Goal: Task Accomplishment & Management: Complete application form

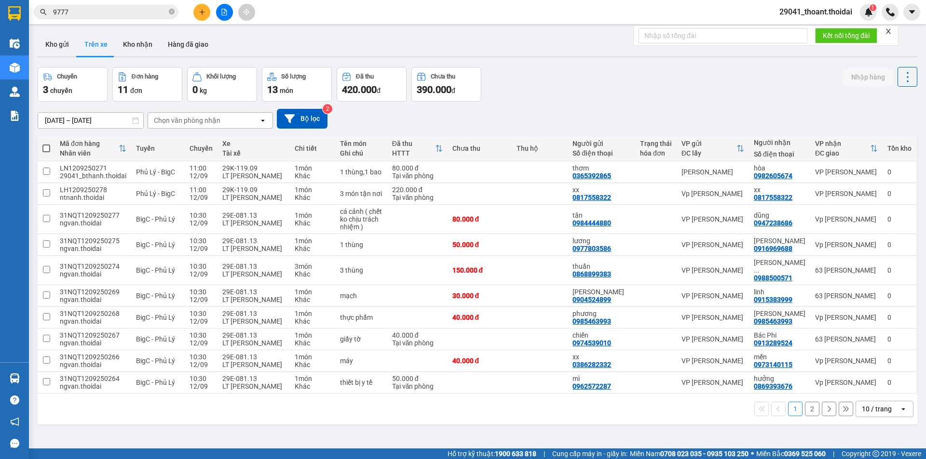
click at [129, 47] on button "Kho nhận" at bounding box center [137, 44] width 45 height 23
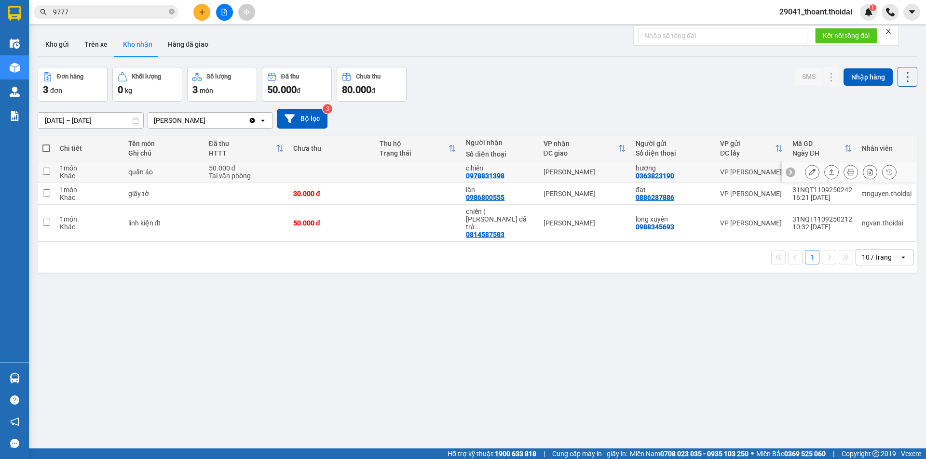
click at [229, 173] on div "Tại văn phòng" at bounding box center [246, 176] width 75 height 8
checkbox input "true"
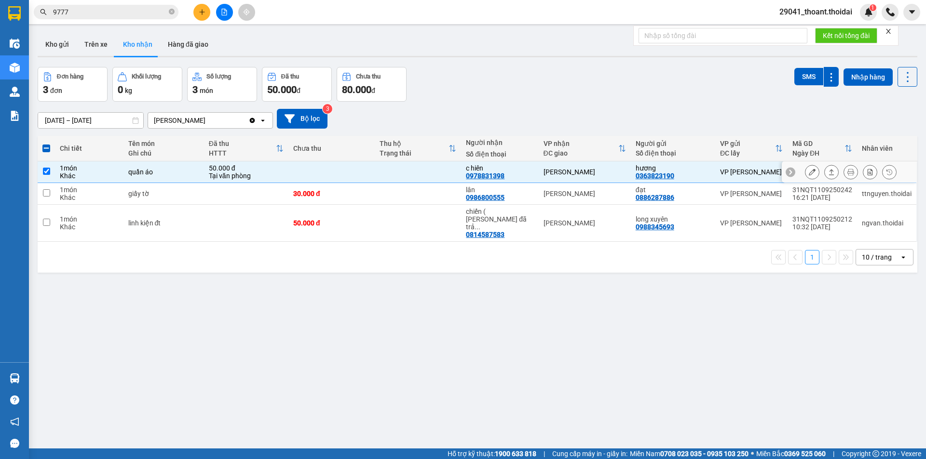
click at [808, 173] on icon at bounding box center [811, 172] width 7 height 7
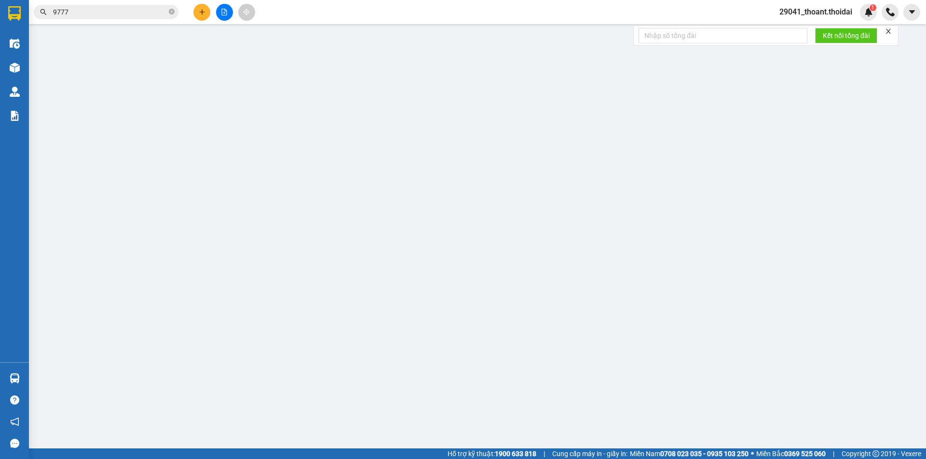
type input "0363823190"
type input "hương"
type input "0978831398"
type input "c hiên"
type input "50.000"
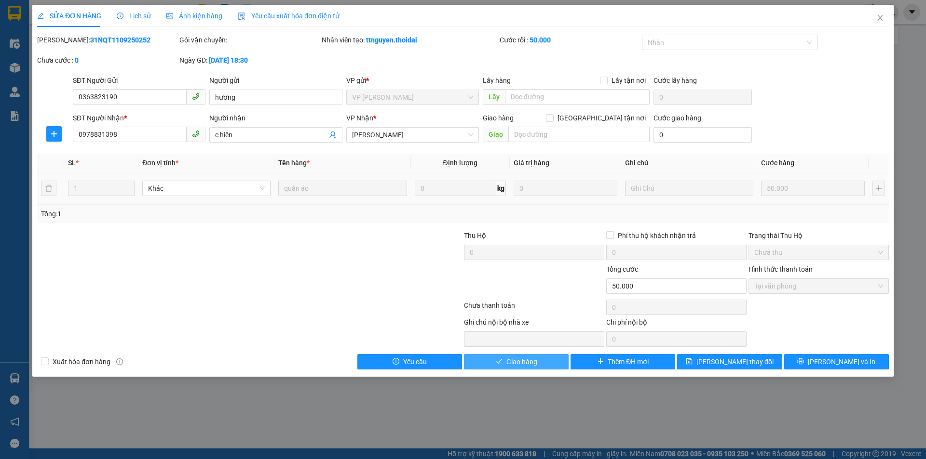
click at [525, 365] on span "Giao hàng" at bounding box center [521, 362] width 31 height 11
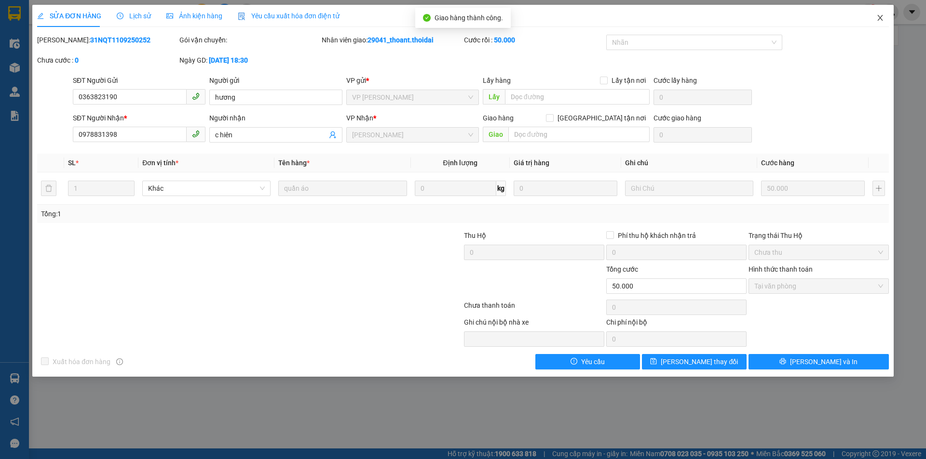
click at [881, 20] on icon "close" at bounding box center [879, 18] width 5 height 6
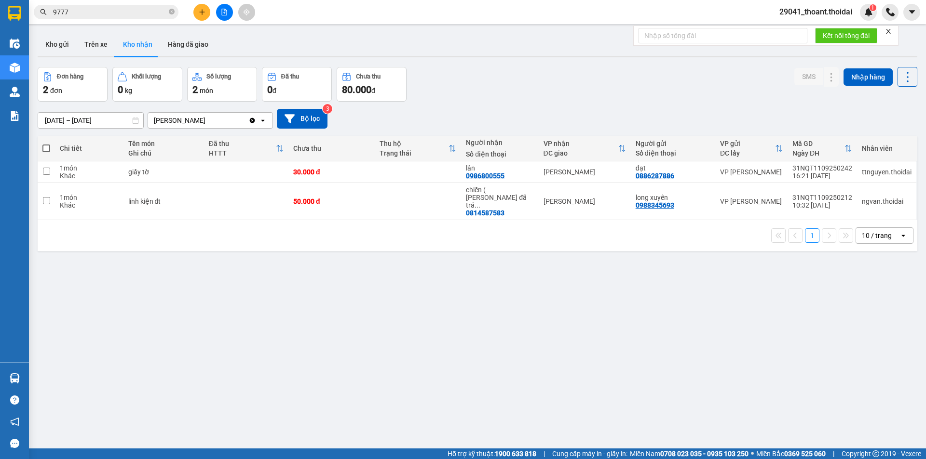
drag, startPoint x: 335, startPoint y: 347, endPoint x: 241, endPoint y: 166, distance: 203.5
click at [332, 347] on div "ver 1.8.143 Kho gửi Trên xe Kho nhận Hàng đã giao Đơn hàng 2 đơn Khối lượng 0 k…" at bounding box center [477, 258] width 887 height 459
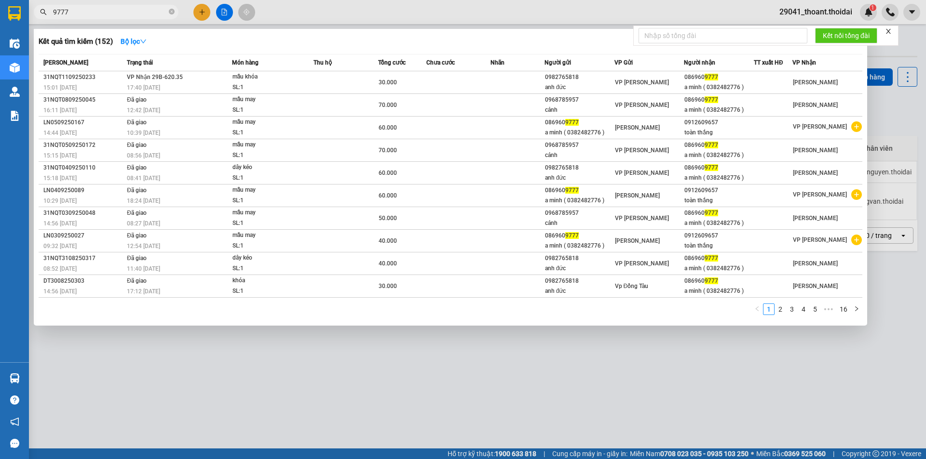
click at [84, 8] on input "9777" at bounding box center [110, 12] width 114 height 11
type input "9"
type input "7583"
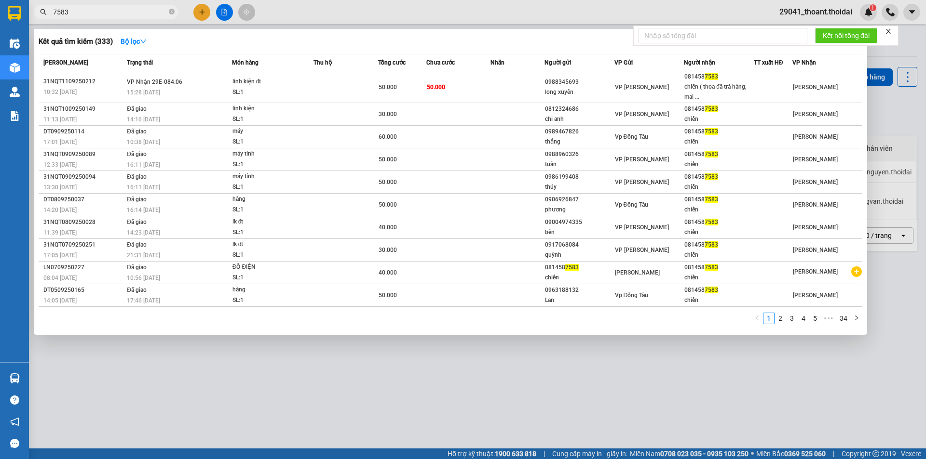
click at [199, 13] on div at bounding box center [463, 229] width 926 height 459
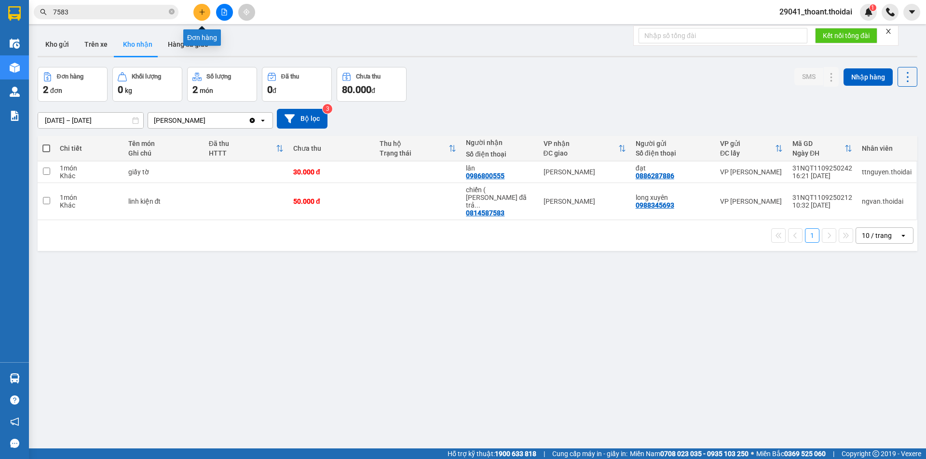
click at [202, 11] on icon "plus" at bounding box center [202, 11] width 0 height 5
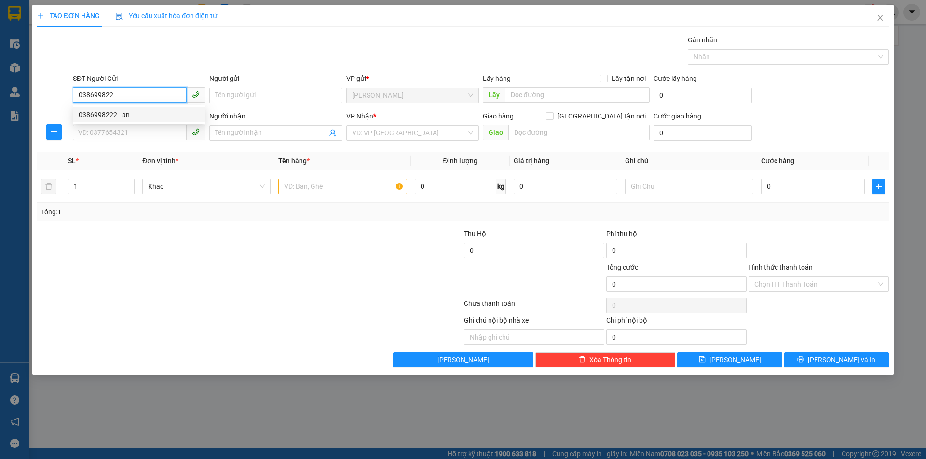
click at [127, 121] on div "0386998222 - an" at bounding box center [139, 114] width 133 height 15
type input "0386998222"
type input "an"
type input "0386998222"
click at [129, 116] on div "SĐT Người Nhận *" at bounding box center [139, 116] width 133 height 11
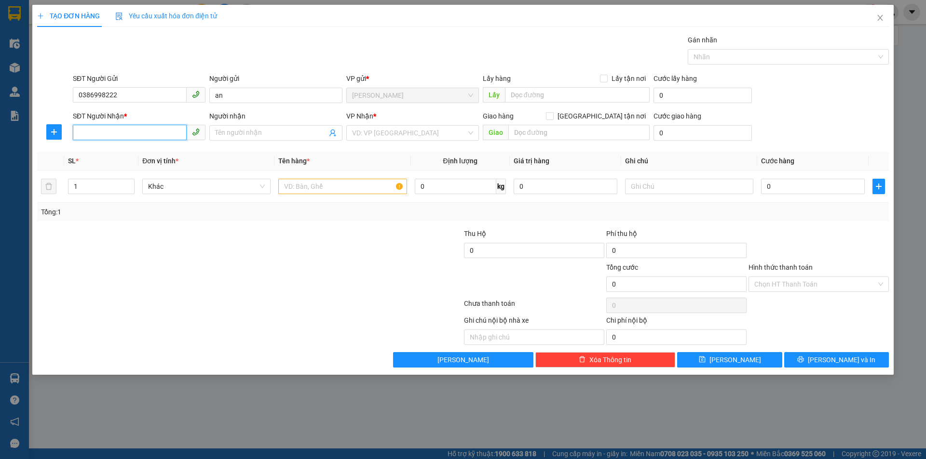
click at [129, 125] on input "SĐT Người Nhận *" at bounding box center [130, 132] width 114 height 15
click at [120, 135] on input "SĐT Người Nhận *" at bounding box center [130, 132] width 114 height 15
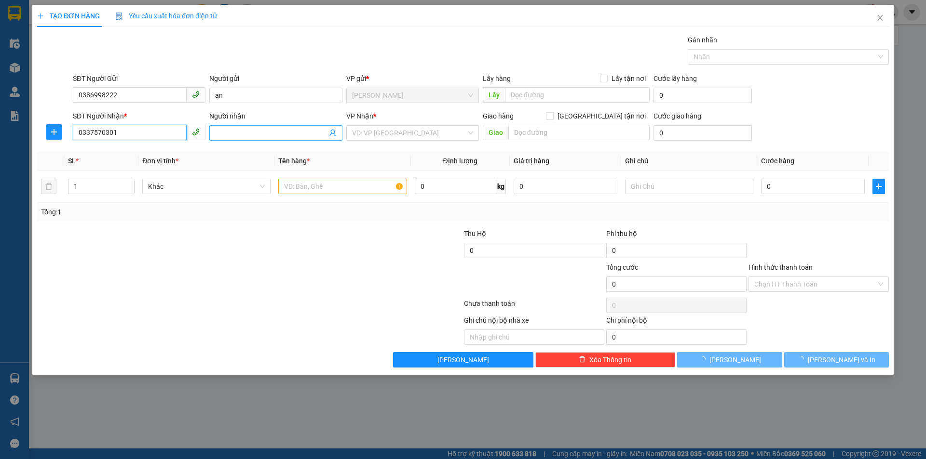
type input "0337570301"
click at [218, 131] on input "Người nhận" at bounding box center [270, 133] width 111 height 11
type input "[PERSON_NAME]"
click at [399, 134] on input "search" at bounding box center [409, 133] width 114 height 14
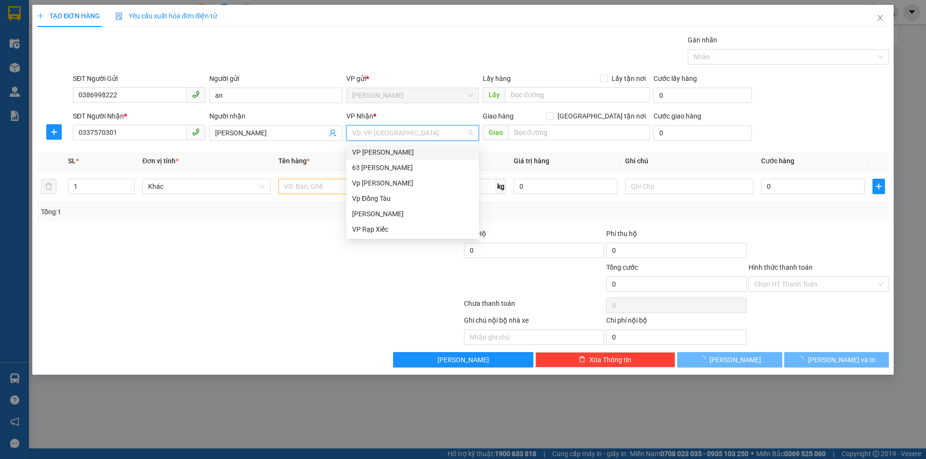
click at [400, 154] on div "VP [PERSON_NAME]" at bounding box center [412, 152] width 121 height 11
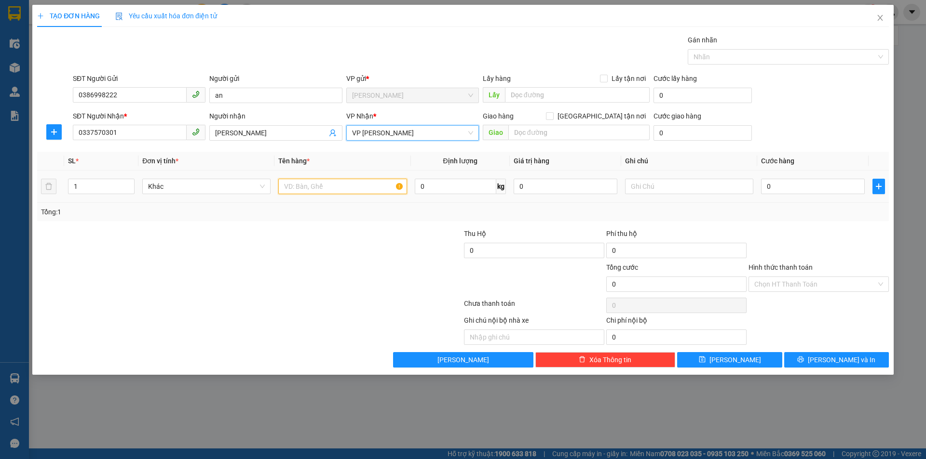
click at [332, 182] on input "text" at bounding box center [342, 186] width 128 height 15
type input "d"
type input "đ"
type input "hộp điện thoại"
click at [801, 189] on input "0" at bounding box center [813, 186] width 104 height 15
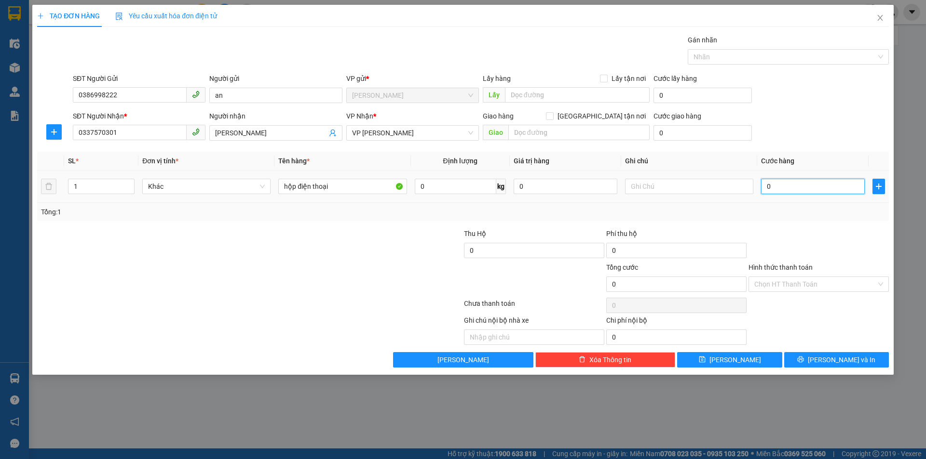
type input "5"
type input "50"
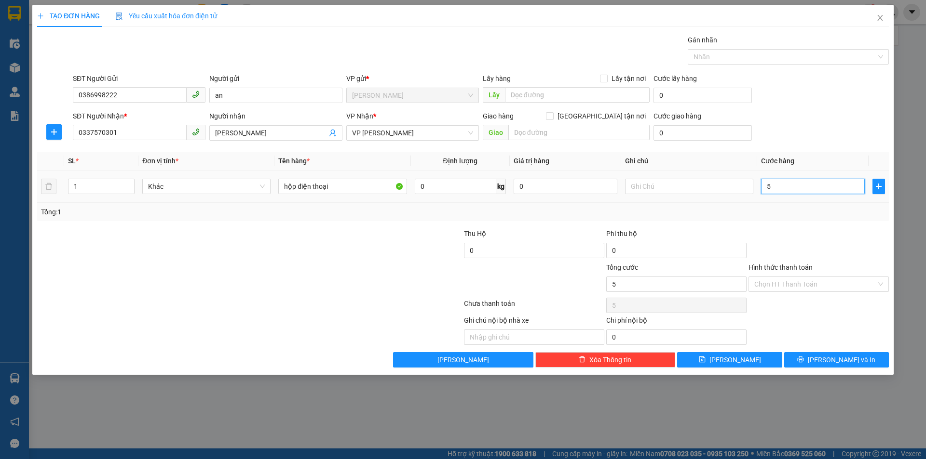
type input "50"
type input "500"
type input "5.000"
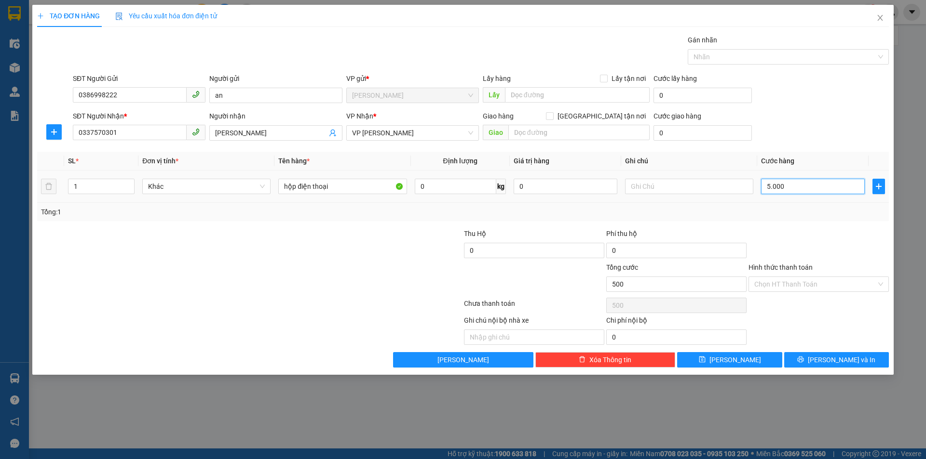
type input "5.000"
type input "50.000"
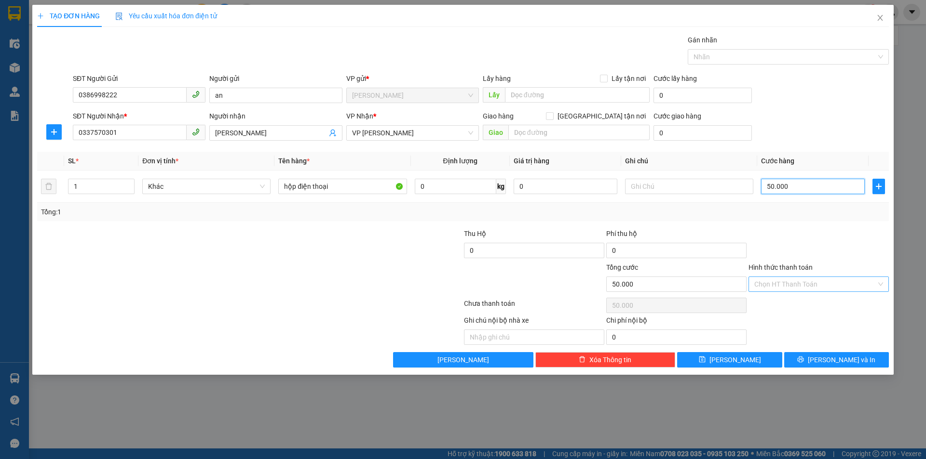
type input "50.000"
click at [798, 283] on input "Hình thức thanh toán" at bounding box center [815, 284] width 122 height 14
click at [797, 234] on div at bounding box center [818, 246] width 142 height 34
click at [813, 352] on button "[PERSON_NAME] và In" at bounding box center [836, 359] width 105 height 15
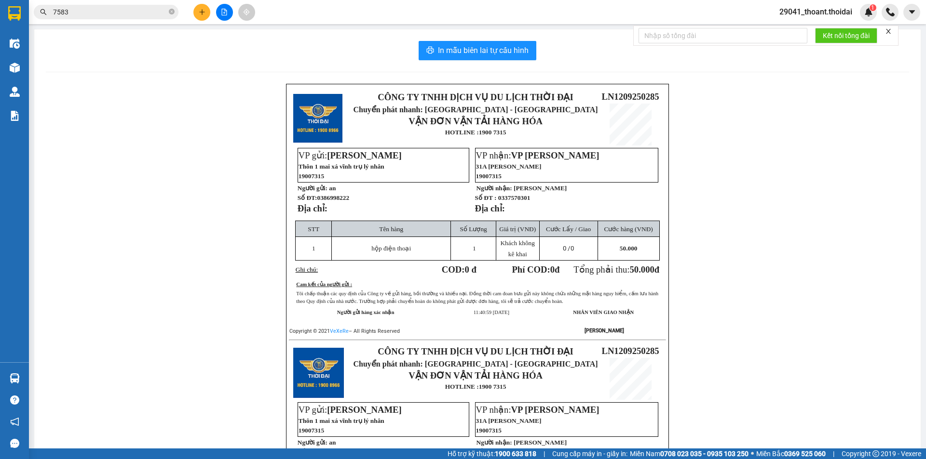
click at [720, 262] on div "CÔNG TY TNHH DỊCH VỤ DU LỊCH THỜI ĐẠI Chuyển phát nhanh: [GEOGRAPHIC_DATA] - HÀ…" at bounding box center [477, 351] width 863 height 534
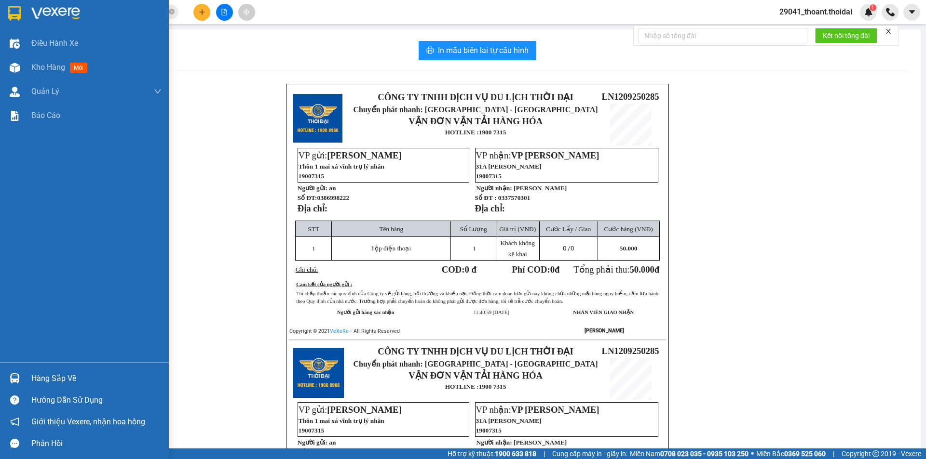
click at [21, 17] on div at bounding box center [14, 13] width 17 height 17
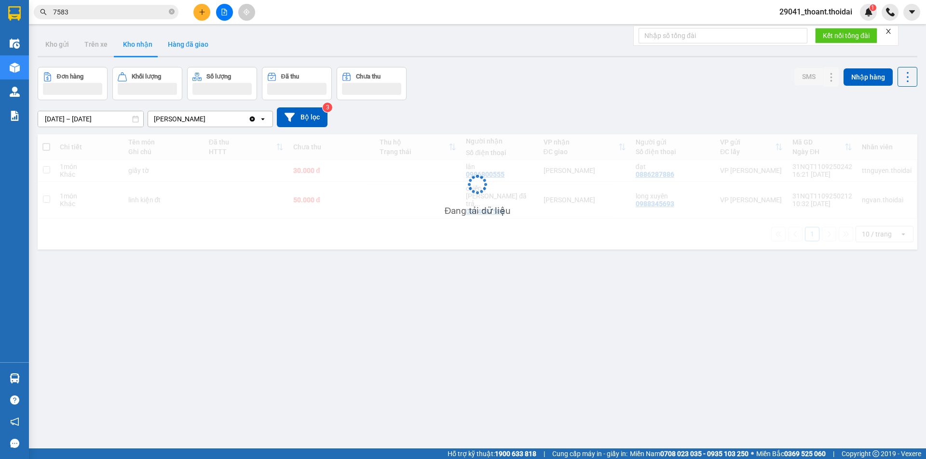
click at [189, 47] on button "Hàng đã giao" at bounding box center [188, 44] width 56 height 23
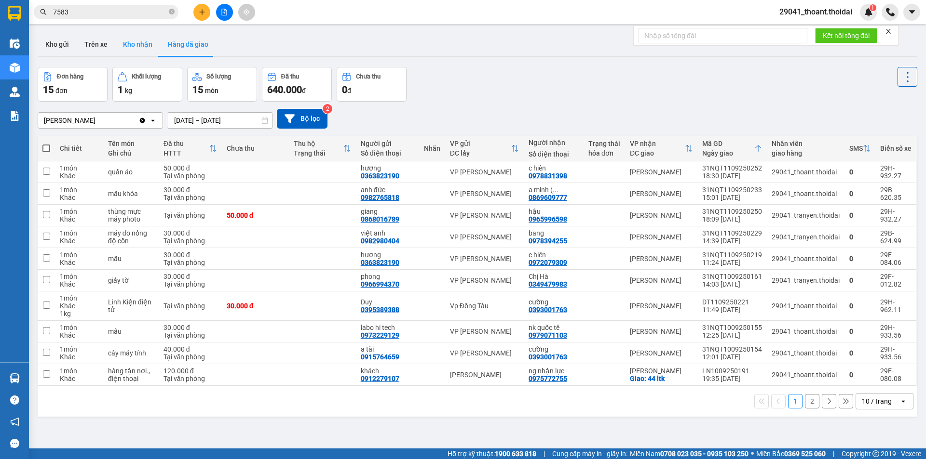
click at [130, 50] on button "Kho nhận" at bounding box center [137, 44] width 45 height 23
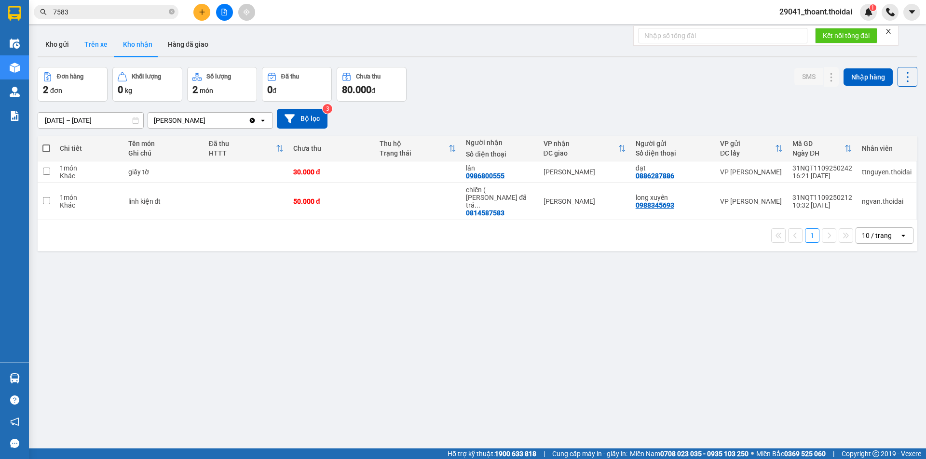
click at [98, 50] on button "Trên xe" at bounding box center [96, 44] width 39 height 23
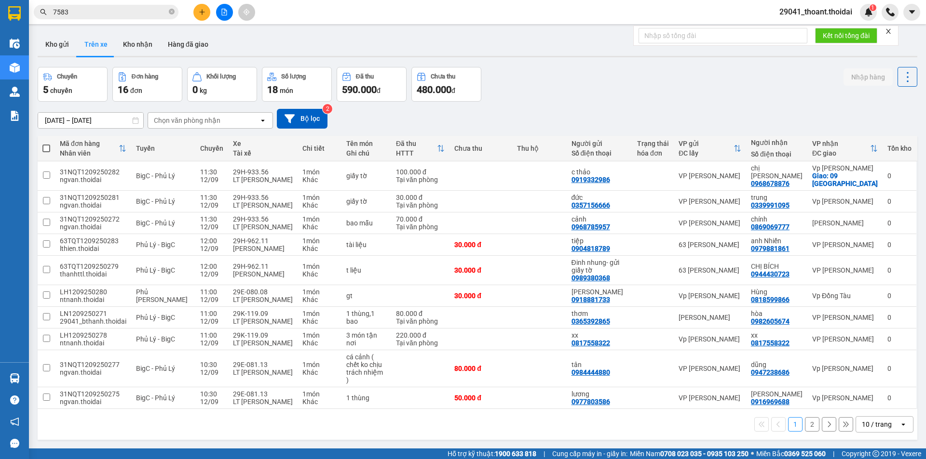
click at [868, 420] on div "10 / trang" at bounding box center [876, 425] width 30 height 10
click at [872, 394] on span "100 / trang" at bounding box center [873, 396] width 35 height 10
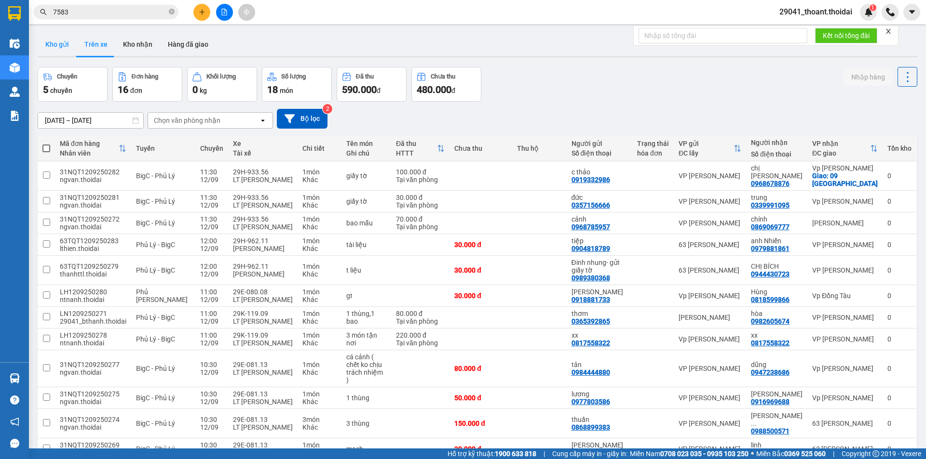
click at [55, 45] on button "Kho gửi" at bounding box center [57, 44] width 39 height 23
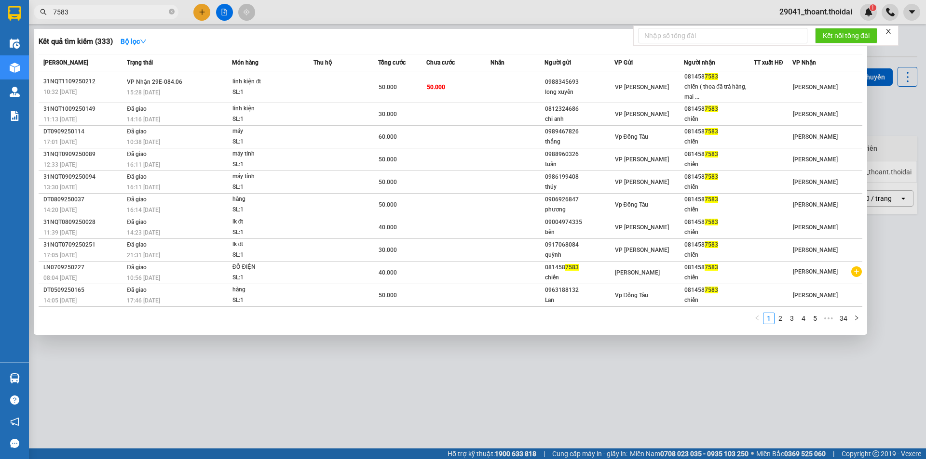
click at [119, 11] on input "7583" at bounding box center [110, 12] width 114 height 11
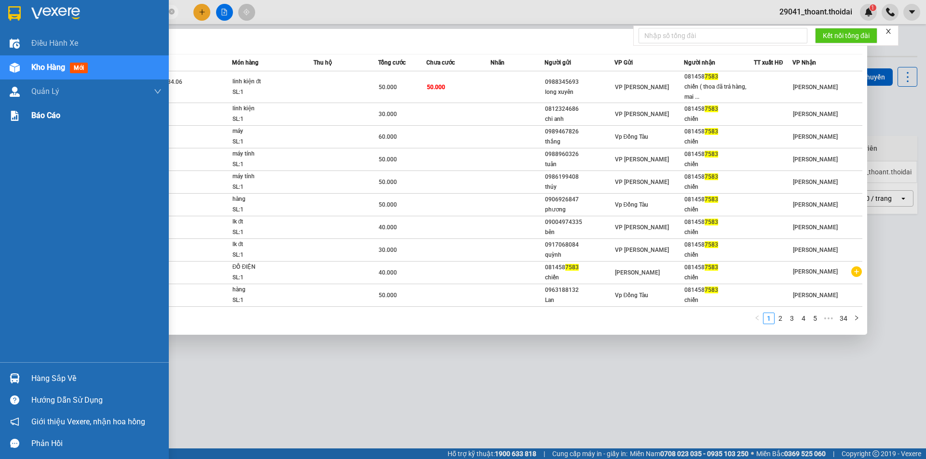
click at [48, 118] on span "Báo cáo" at bounding box center [45, 115] width 29 height 12
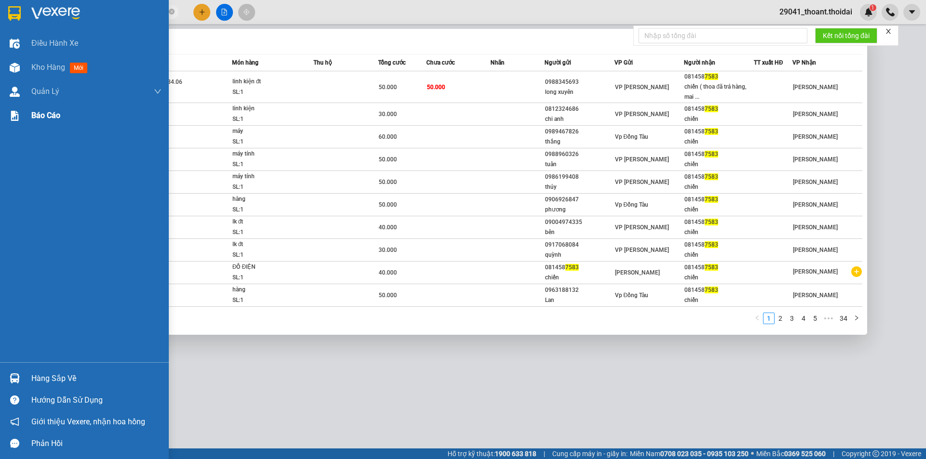
click at [45, 114] on span "Báo cáo" at bounding box center [45, 115] width 29 height 12
